Goal: Information Seeking & Learning: Compare options

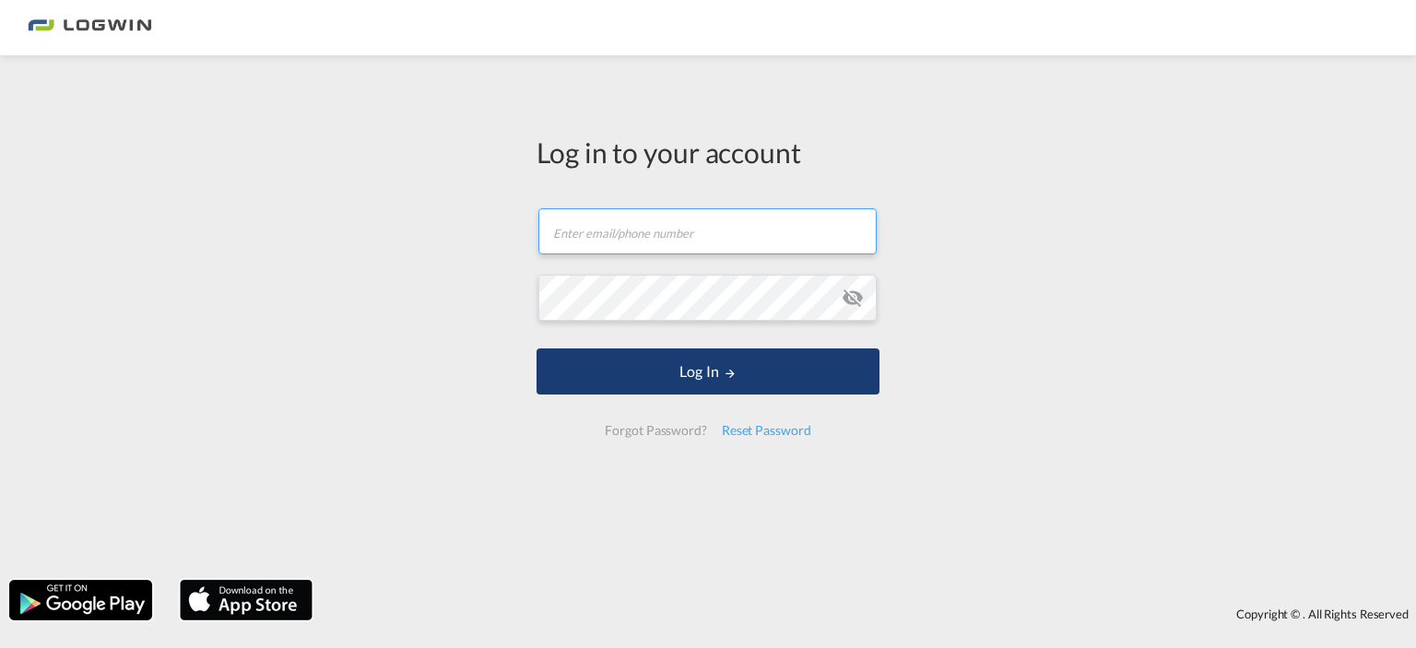
type input "wendy.bourree@logwin-logistics.com"
click at [728, 385] on button "Log In" at bounding box center [707, 371] width 343 height 46
